Goal: Check status: Check status

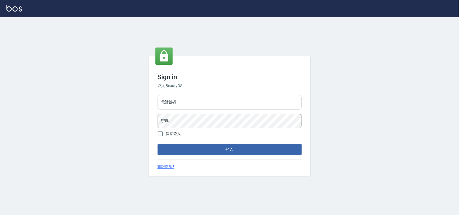
drag, startPoint x: 0, startPoint y: 0, endPoint x: 229, endPoint y: 98, distance: 249.6
click at [229, 98] on input "電話號碼" at bounding box center [230, 102] width 144 height 15
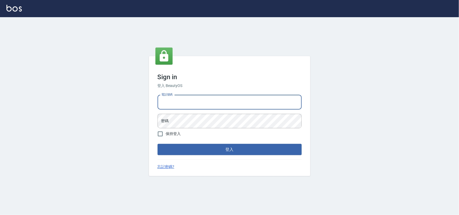
type input "0985335300"
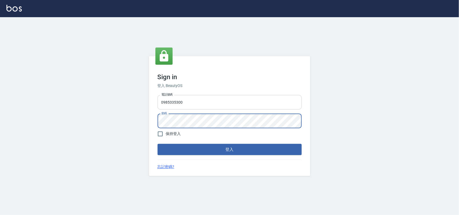
click at [158, 144] on button "登入" at bounding box center [230, 149] width 144 height 11
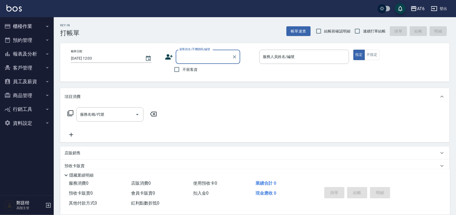
click at [40, 58] on button "報表及分析" at bounding box center [26, 54] width 49 height 14
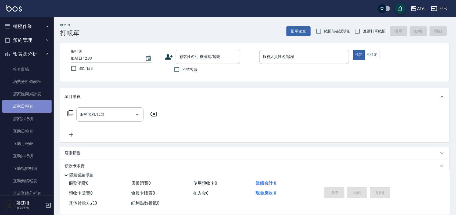
click at [38, 103] on link "店家日報表" at bounding box center [26, 106] width 49 height 12
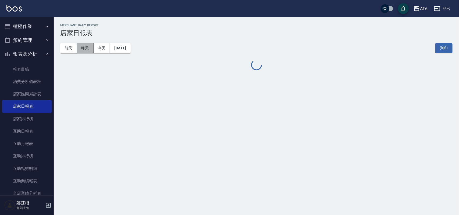
click at [89, 48] on button "昨天" at bounding box center [85, 48] width 17 height 10
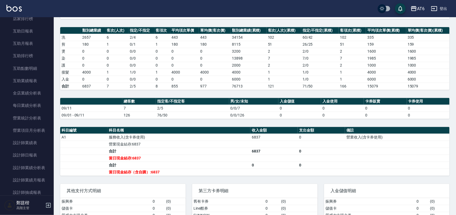
scroll to position [202, 0]
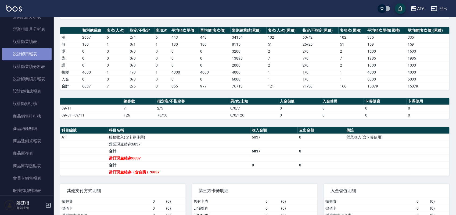
drag, startPoint x: 40, startPoint y: 155, endPoint x: 36, endPoint y: 50, distance: 104.9
click at [36, 50] on link "設計師日報表" at bounding box center [26, 54] width 49 height 12
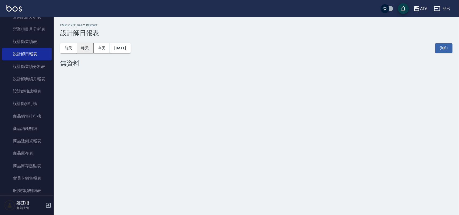
click at [87, 47] on button "昨天" at bounding box center [85, 48] width 17 height 10
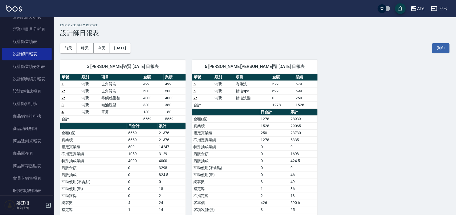
drag, startPoint x: 217, startPoint y: 26, endPoint x: 233, endPoint y: 29, distance: 16.0
click at [203, 26] on h2 "Employee Daily Report" at bounding box center [255, 25] width 390 height 3
drag, startPoint x: 242, startPoint y: 30, endPoint x: 214, endPoint y: 34, distance: 28.2
click at [214, 34] on h3 "設計師日報表" at bounding box center [255, 33] width 390 height 8
drag, startPoint x: 270, startPoint y: 31, endPoint x: 244, endPoint y: 32, distance: 26.4
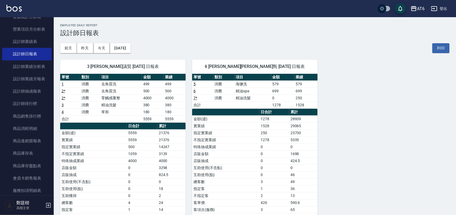
click at [240, 31] on h3 "設計師日報表" at bounding box center [255, 33] width 390 height 8
drag, startPoint x: 257, startPoint y: 34, endPoint x: 242, endPoint y: 32, distance: 14.9
click at [242, 32] on h3 "設計師日報表" at bounding box center [255, 33] width 390 height 8
drag, startPoint x: 264, startPoint y: 53, endPoint x: 237, endPoint y: 51, distance: 27.5
click at [237, 51] on div "[DATE] [DATE] [DATE] [DATE] 列印" at bounding box center [255, 48] width 390 height 23
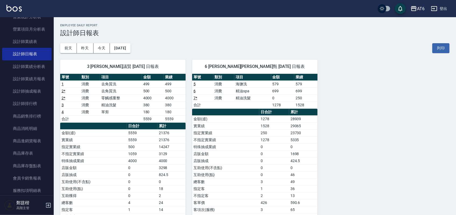
drag, startPoint x: 309, startPoint y: 41, endPoint x: 296, endPoint y: 42, distance: 13.5
click at [295, 42] on div "[DATE] [DATE] [DATE] [DATE] 列印" at bounding box center [255, 48] width 390 height 23
drag, startPoint x: 307, startPoint y: 45, endPoint x: 287, endPoint y: 44, distance: 20.5
click at [287, 44] on div "[DATE] [DATE] [DATE] [DATE] 列印" at bounding box center [255, 48] width 390 height 23
drag, startPoint x: 305, startPoint y: 46, endPoint x: 292, endPoint y: 46, distance: 12.4
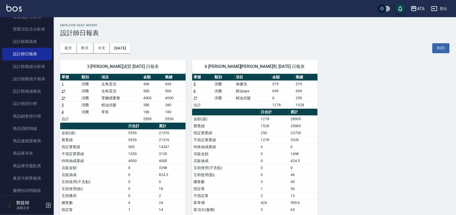
click at [289, 45] on div "[DATE] [DATE] [DATE] [DATE] 列印" at bounding box center [255, 48] width 390 height 23
drag, startPoint x: 304, startPoint y: 47, endPoint x: 292, endPoint y: 45, distance: 12.3
click at [291, 45] on div "[DATE] [DATE] [DATE] [DATE] 列印" at bounding box center [255, 48] width 390 height 23
drag, startPoint x: 307, startPoint y: 47, endPoint x: 295, endPoint y: 44, distance: 11.9
click at [295, 44] on div "[DATE] [DATE] [DATE] [DATE] 列印" at bounding box center [255, 48] width 390 height 23
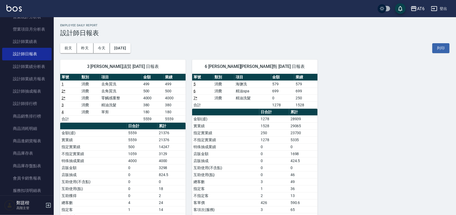
drag, startPoint x: 314, startPoint y: 47, endPoint x: 288, endPoint y: 46, distance: 26.1
click at [288, 46] on div "[DATE] [DATE] [DATE] [DATE] 列印" at bounding box center [255, 48] width 390 height 23
drag, startPoint x: 306, startPoint y: 51, endPoint x: 287, endPoint y: 48, distance: 19.4
click at [287, 48] on div "[DATE] [DATE] [DATE] [DATE] 列印" at bounding box center [255, 48] width 390 height 23
drag, startPoint x: 301, startPoint y: 53, endPoint x: 283, endPoint y: 52, distance: 18.0
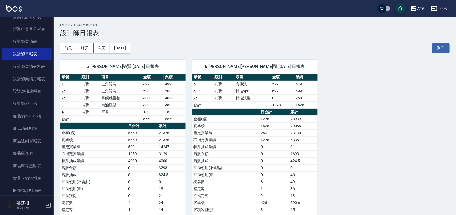
click at [283, 52] on div "[DATE] [DATE] [DATE] [DATE] 列印" at bounding box center [255, 48] width 390 height 23
drag, startPoint x: 290, startPoint y: 54, endPoint x: 256, endPoint y: 52, distance: 33.7
click at [256, 52] on div "[DATE] [DATE] [DATE] [DATE] 列印" at bounding box center [255, 48] width 390 height 23
drag, startPoint x: 291, startPoint y: 51, endPoint x: 268, endPoint y: 47, distance: 23.9
click at [268, 47] on div "[DATE] [DATE] [DATE] [DATE] 列印" at bounding box center [255, 48] width 390 height 23
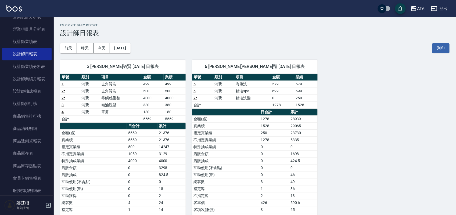
click at [268, 47] on div "[DATE] [DATE] [DATE] [DATE] 列印" at bounding box center [255, 48] width 390 height 23
click at [64, 48] on button "前天" at bounding box center [68, 48] width 17 height 10
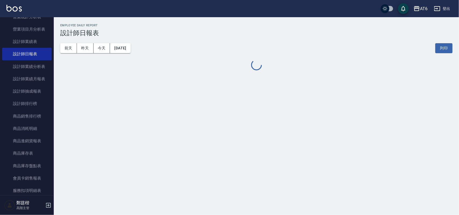
click at [248, 37] on div "[DATE] [DATE] [DATE] [DATE] 列印" at bounding box center [256, 48] width 392 height 23
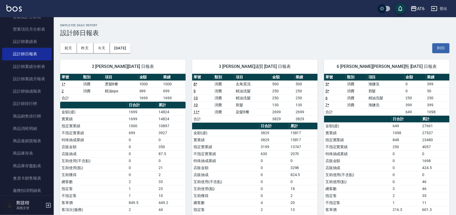
click at [248, 37] on div "[DATE] [DATE] [DATE] [DATE] 列印" at bounding box center [255, 48] width 390 height 23
click at [192, 37] on div "[DATE] [DATE] [DATE] [DATE] 列印" at bounding box center [255, 48] width 390 height 23
click at [104, 49] on button "今天" at bounding box center [102, 48] width 17 height 10
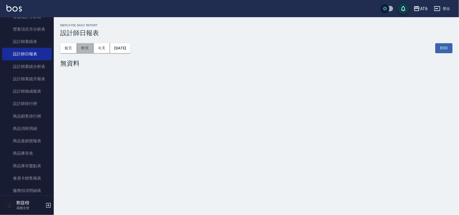
click at [78, 50] on button "昨天" at bounding box center [85, 48] width 17 height 10
